Goal: Task Accomplishment & Management: Manage account settings

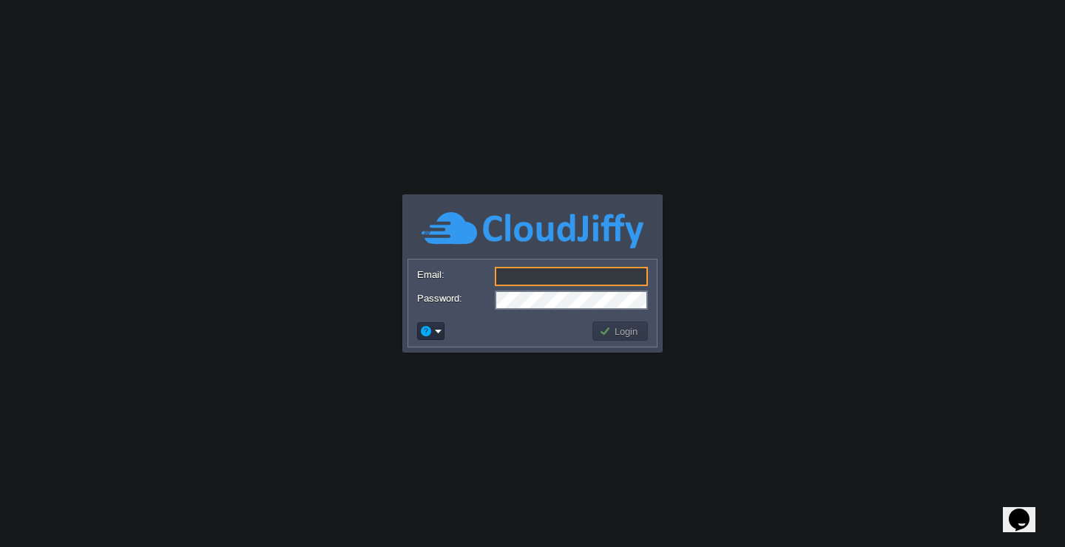
paste input "[EMAIL_ADDRESS][DOMAIN_NAME]"
type input "[EMAIL_ADDRESS][DOMAIN_NAME]"
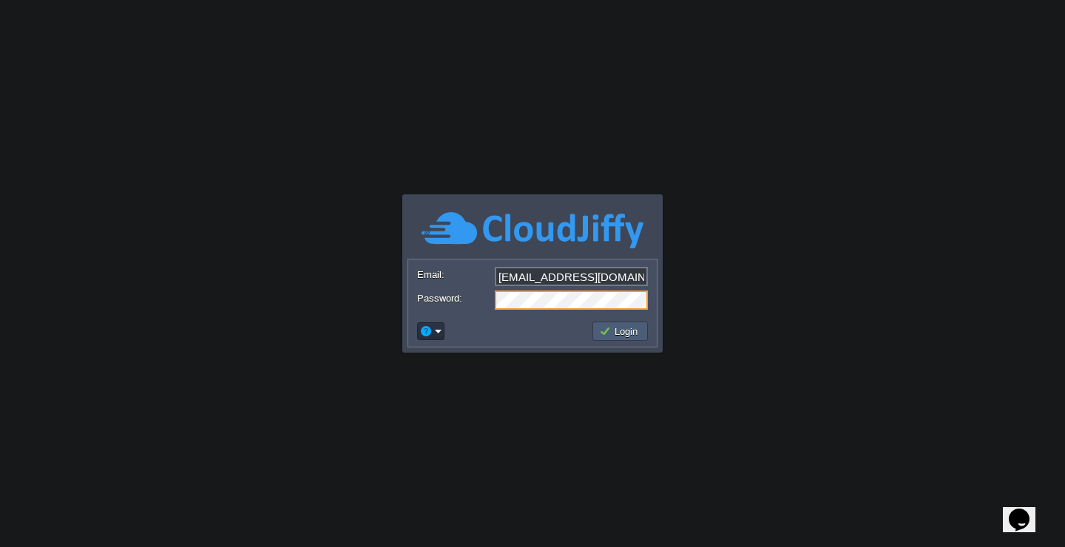
click at [618, 329] on button "Login" at bounding box center [620, 331] width 43 height 13
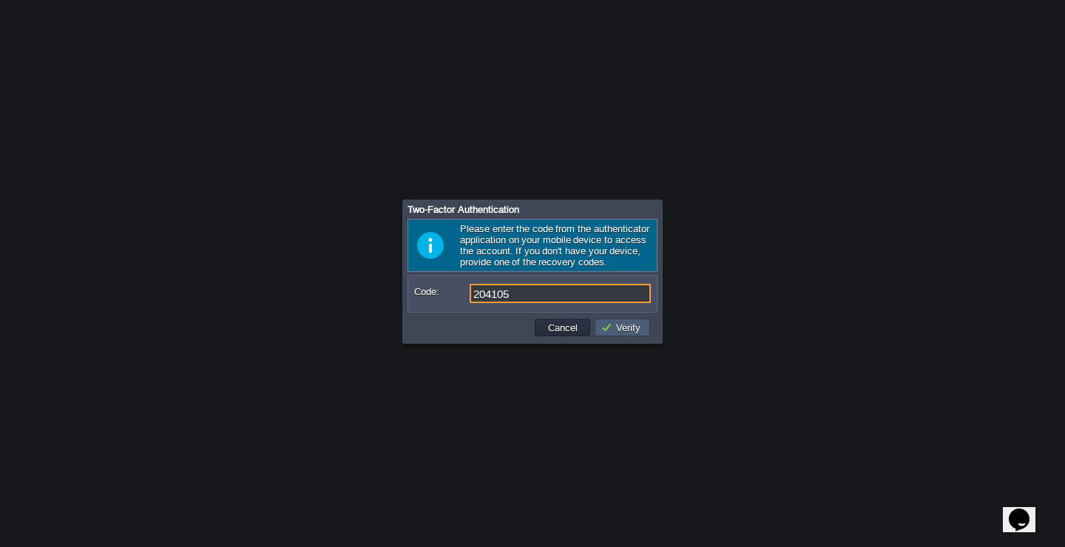
type input "204105"
click at [638, 331] on button "Verify" at bounding box center [623, 327] width 44 height 13
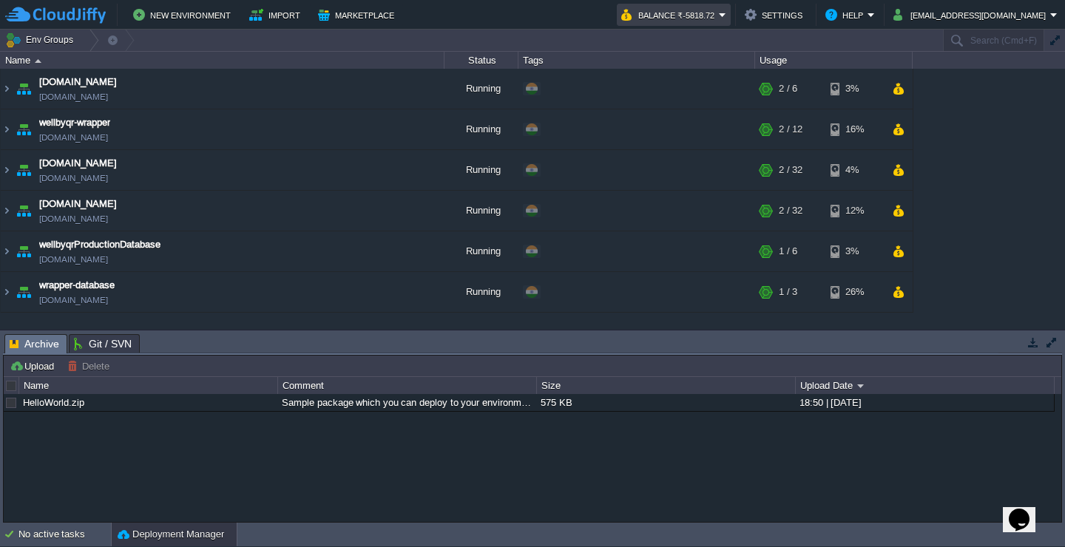
click at [726, 14] on em "Balance ₹-5818.72" at bounding box center [673, 15] width 105 height 18
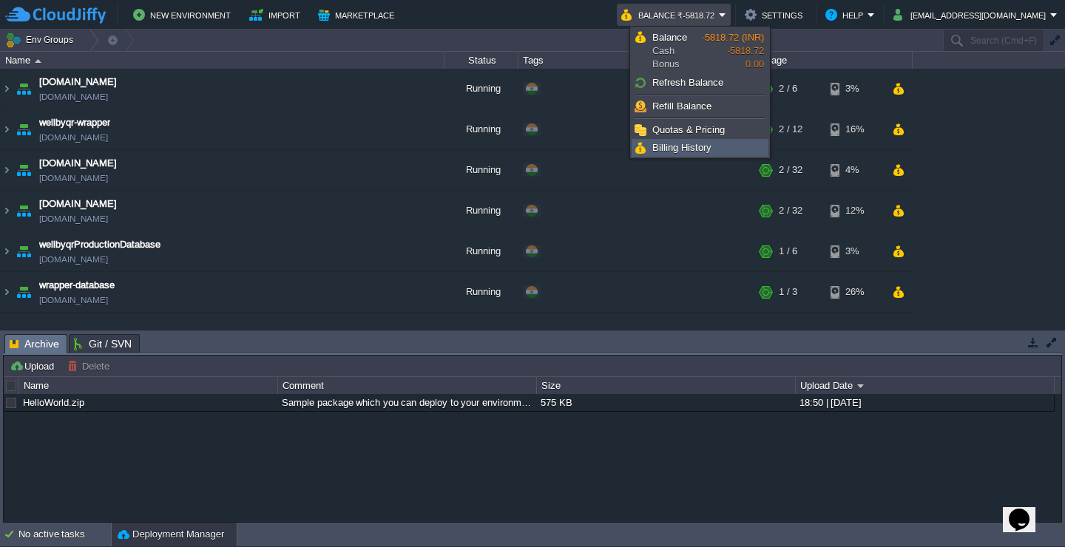
click at [683, 150] on span "Billing History" at bounding box center [681, 147] width 59 height 11
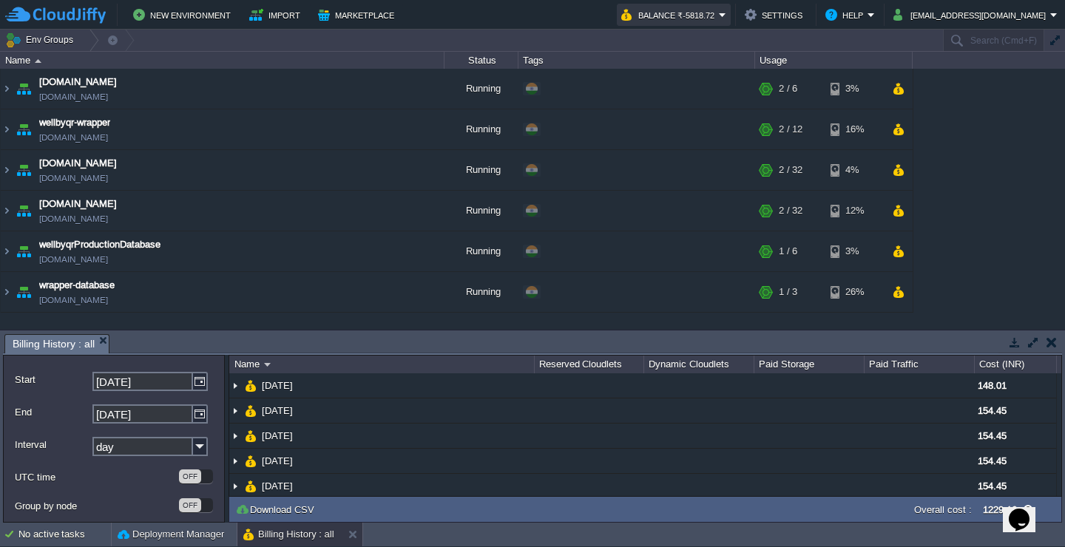
click at [719, 13] on button "Balance ₹-5818.72" at bounding box center [670, 15] width 98 height 18
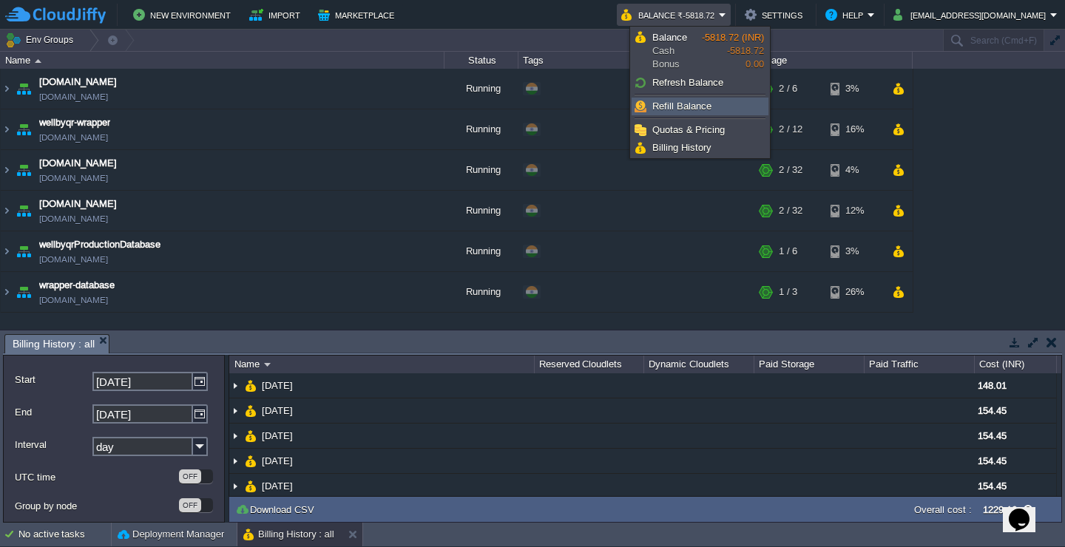
click at [691, 104] on span "Refill Balance" at bounding box center [681, 106] width 59 height 11
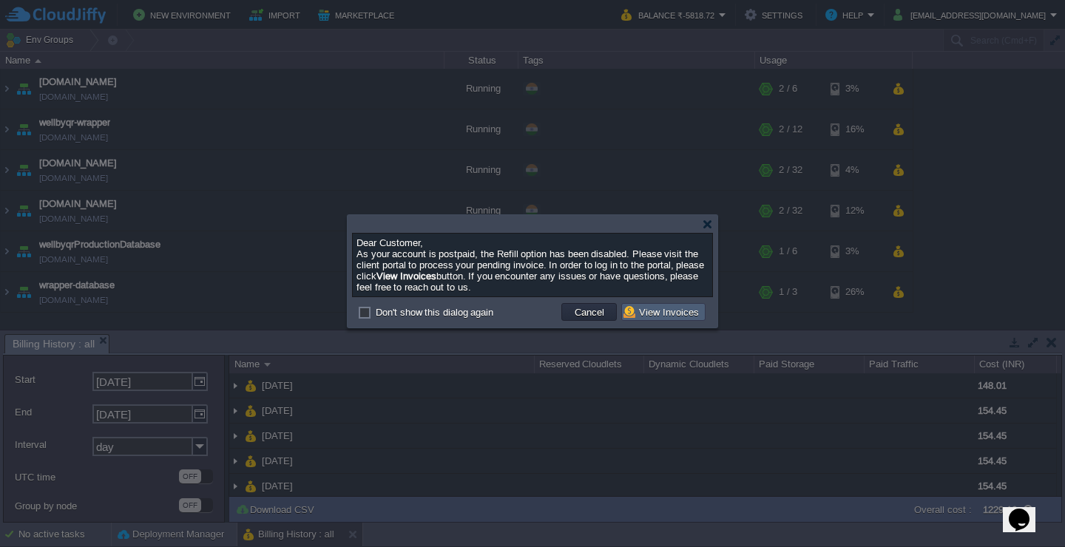
click at [659, 313] on button "View Invoices" at bounding box center [664, 311] width 80 height 13
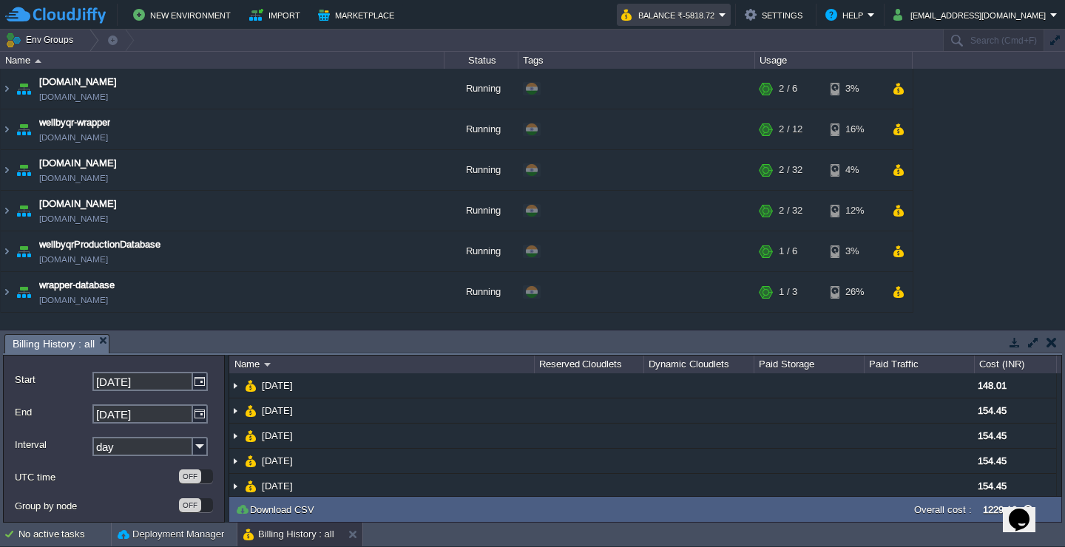
click at [726, 13] on em "Balance ₹-5818.72" at bounding box center [673, 15] width 105 height 18
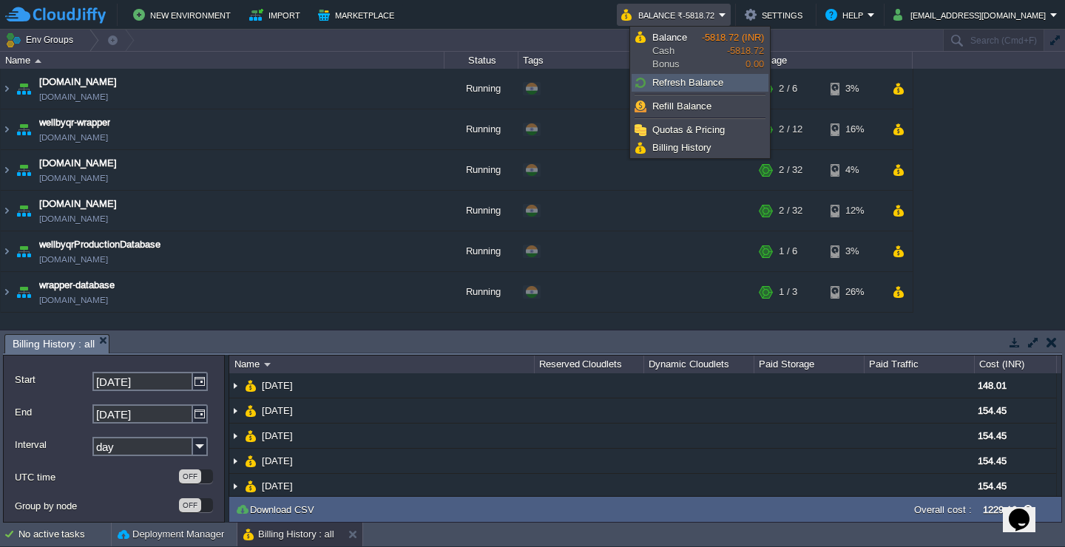
click at [686, 86] on span "Refresh Balance" at bounding box center [687, 82] width 71 height 11
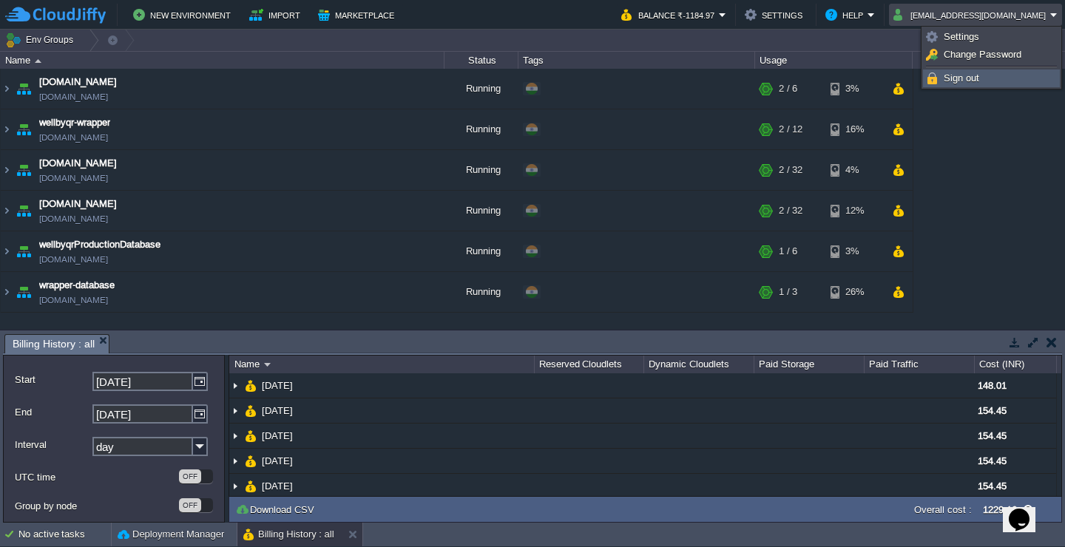
click at [964, 78] on span "Sign out" at bounding box center [962, 77] width 36 height 11
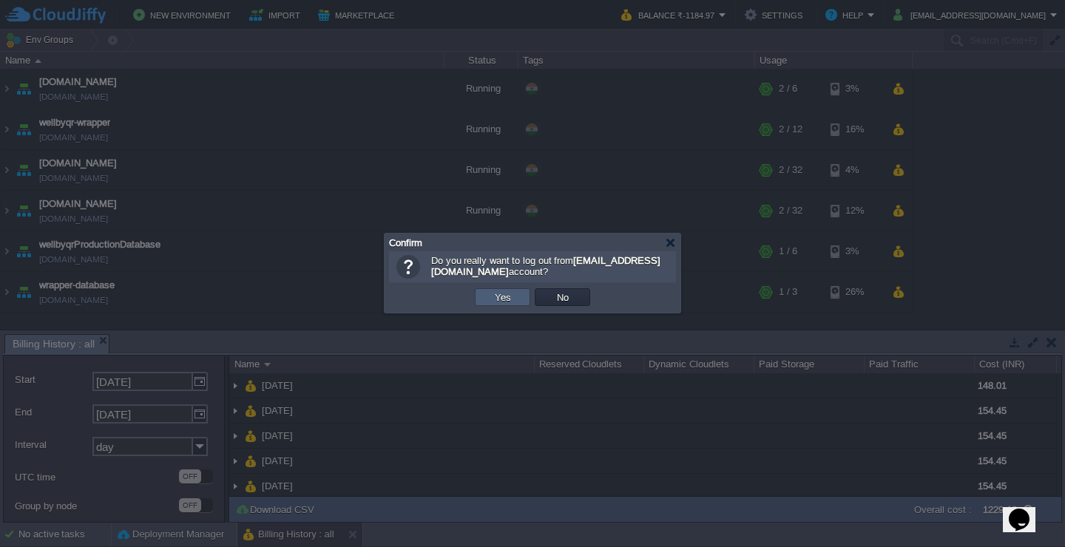
click at [506, 300] on button "Yes" at bounding box center [502, 297] width 25 height 13
